Goal: Task Accomplishment & Management: Use online tool/utility

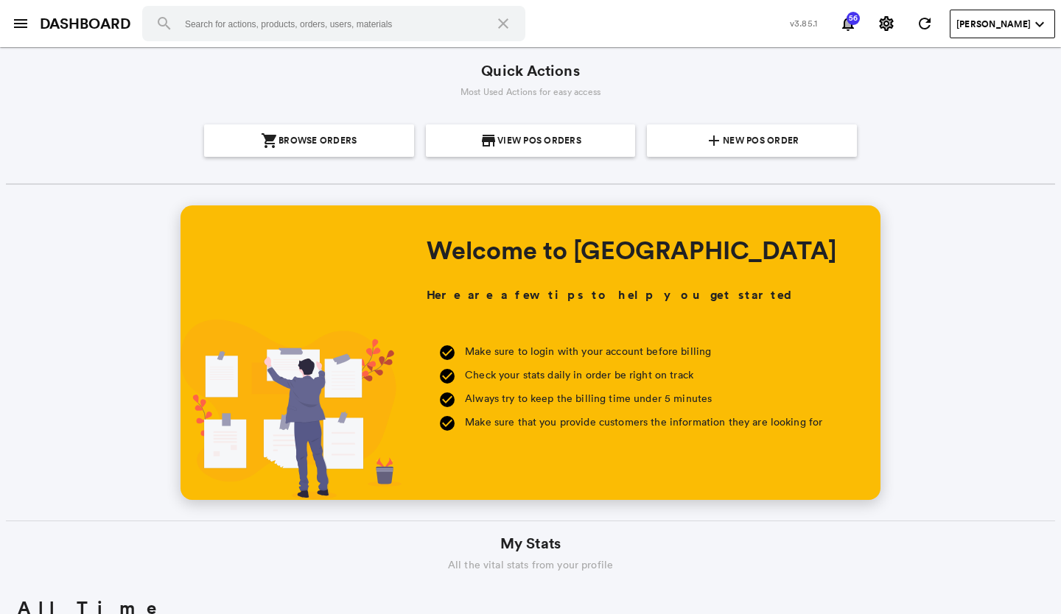
scroll to position [265, 507]
click at [731, 132] on span "New POS Order" at bounding box center [761, 141] width 76 height 32
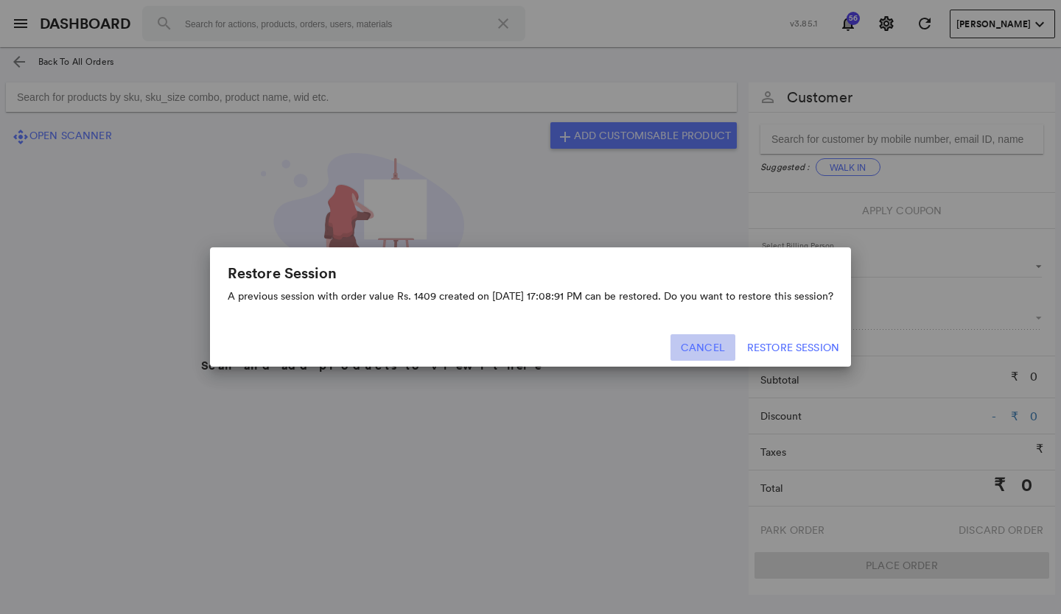
click at [704, 342] on button "Cancel" at bounding box center [702, 347] width 65 height 27
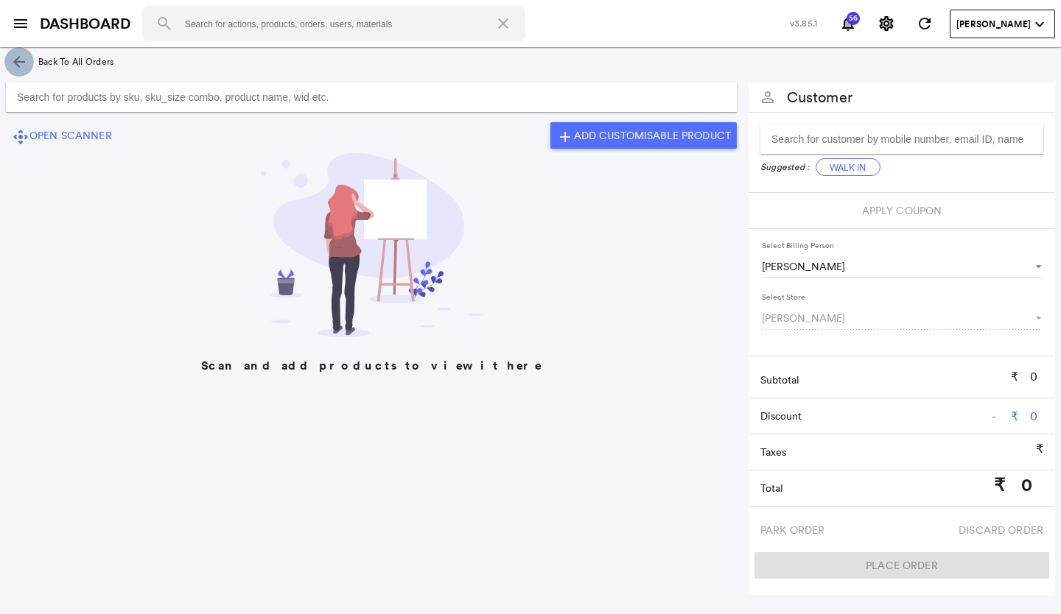
click at [12, 52] on link "arrow_back" at bounding box center [18, 61] width 29 height 29
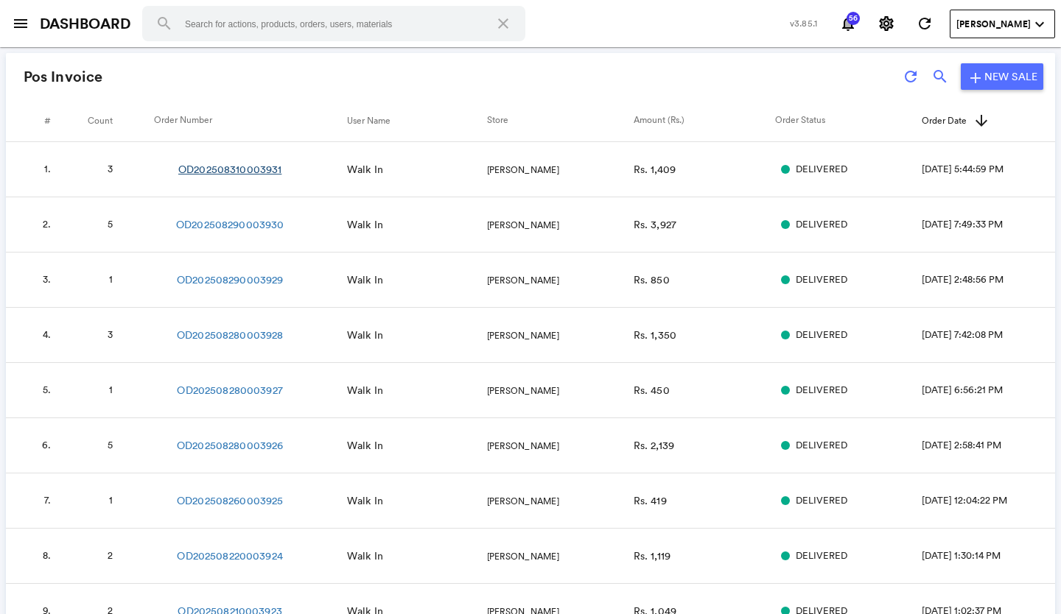
click at [259, 169] on link "OD202508310003931" at bounding box center [229, 169] width 103 height 15
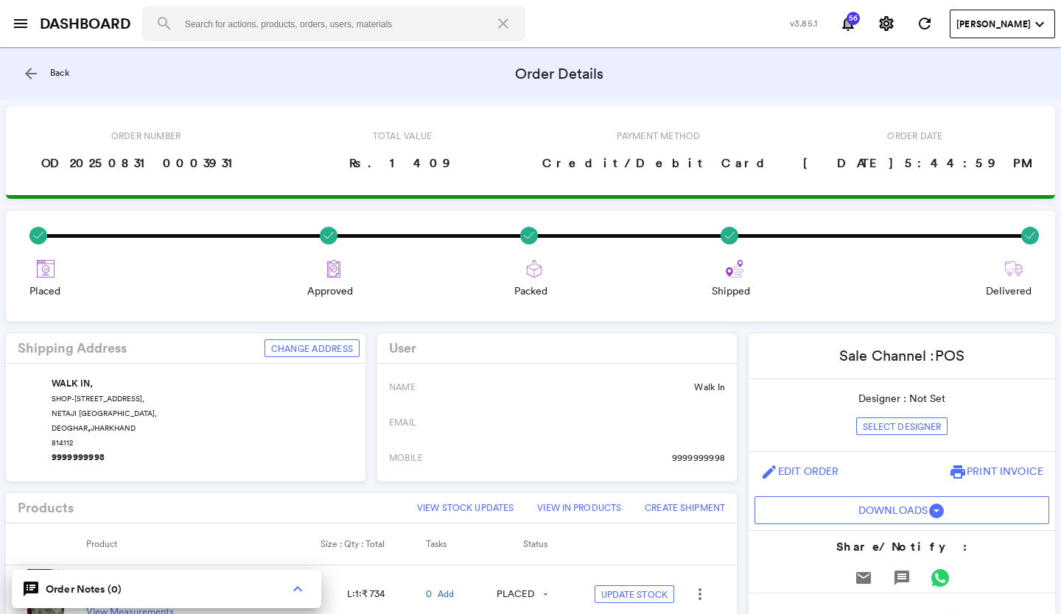
click at [29, 69] on md-icon "arrow_back" at bounding box center [31, 74] width 18 height 18
